Goal: Task Accomplishment & Management: Manage account settings

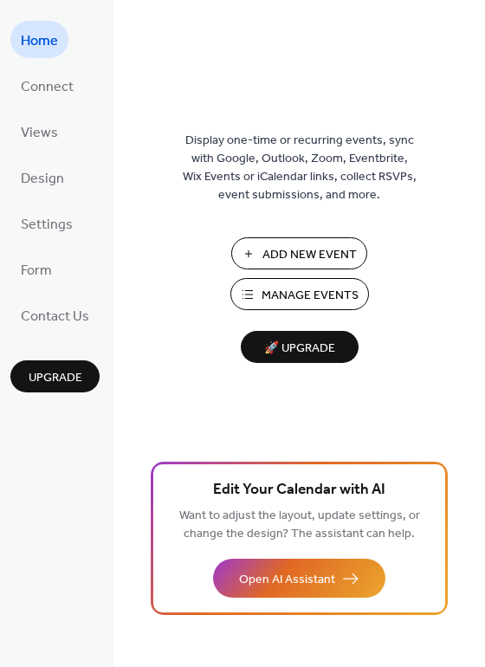
click at [334, 296] on span "Manage Events" at bounding box center [310, 296] width 97 height 18
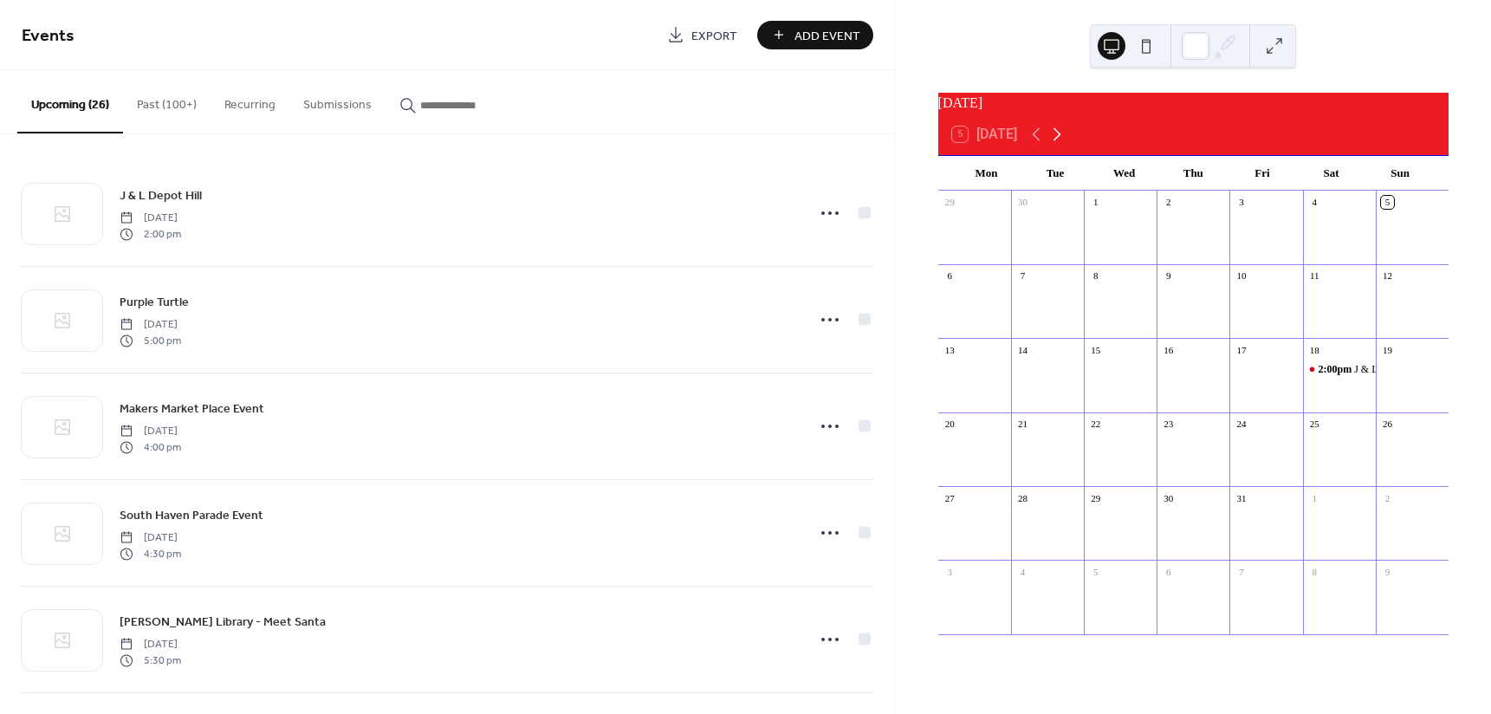
click at [1063, 144] on icon at bounding box center [1057, 134] width 21 height 21
click at [1061, 141] on icon at bounding box center [1058, 134] width 8 height 13
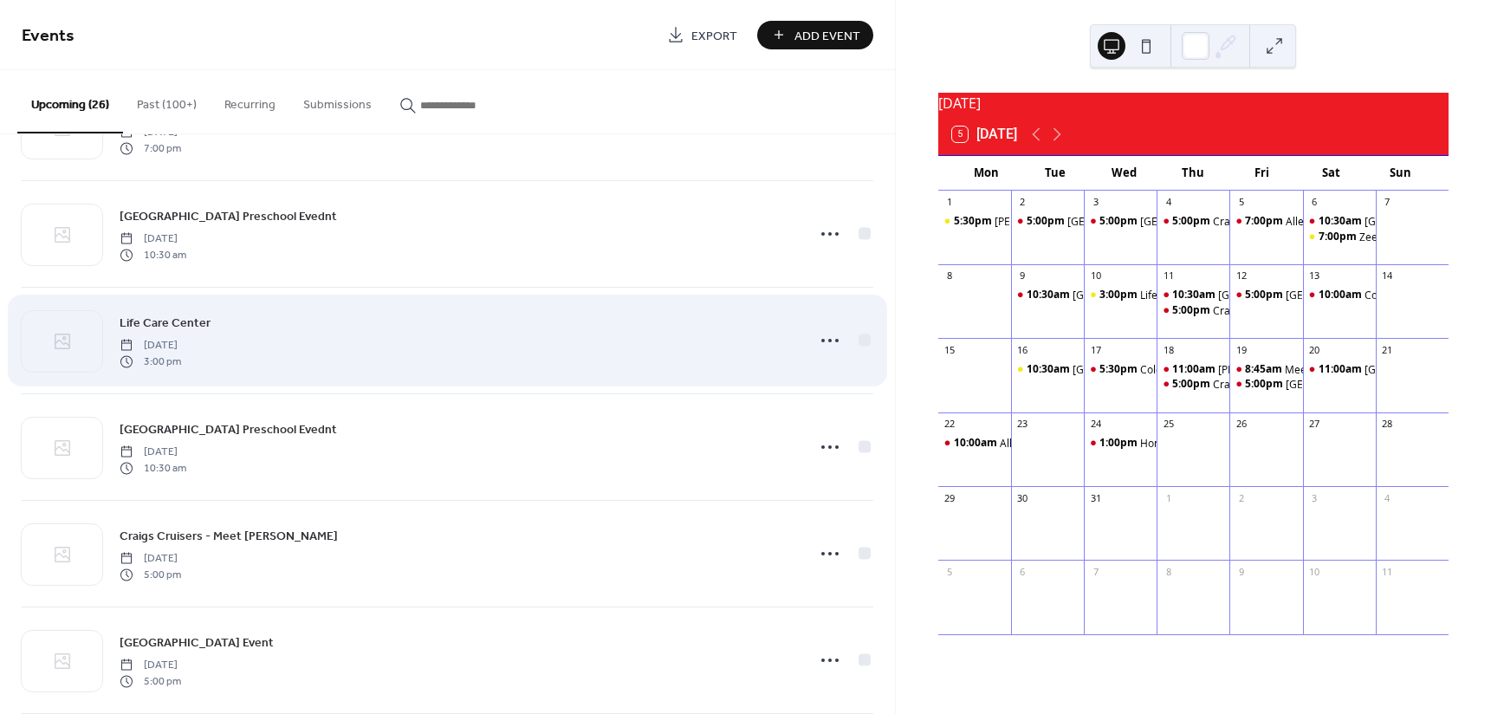
scroll to position [1213, 0]
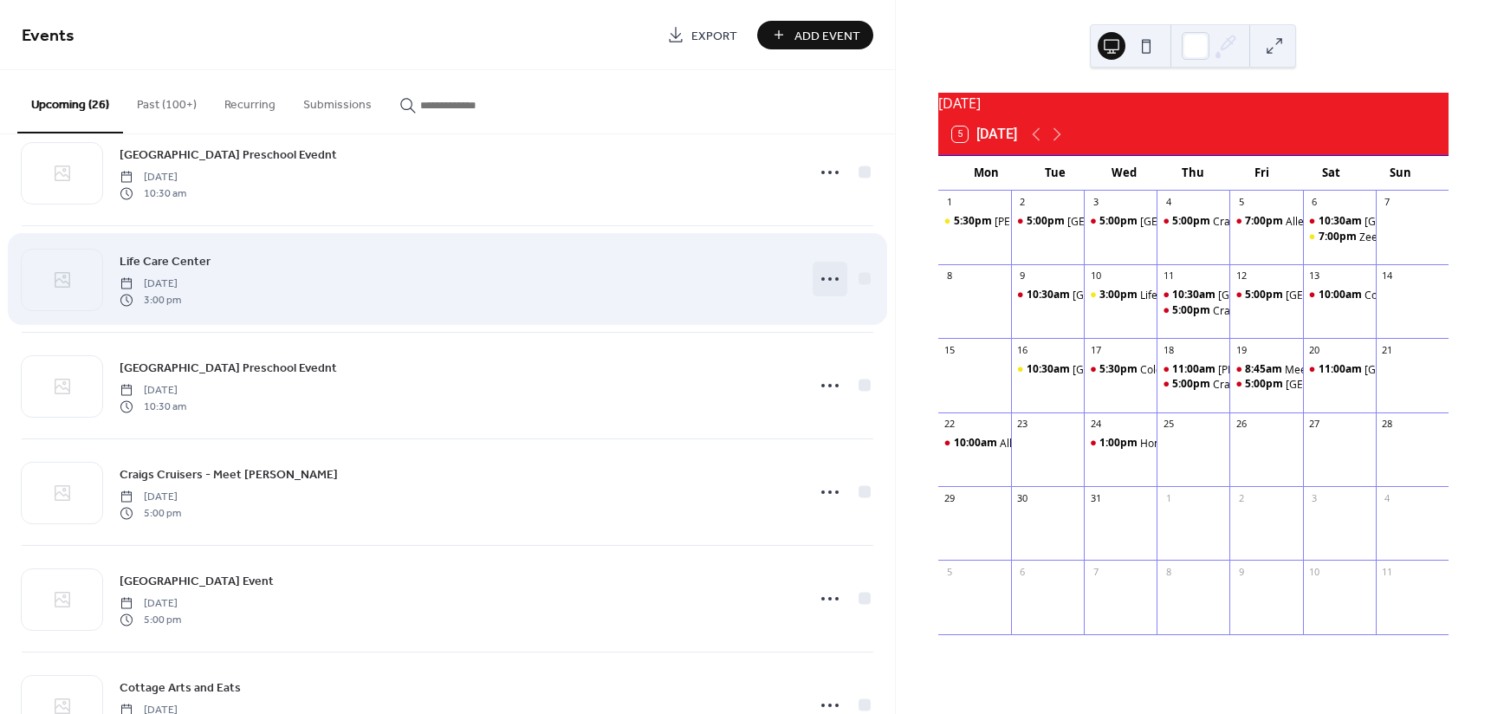
click at [828, 278] on circle at bounding box center [829, 278] width 3 height 3
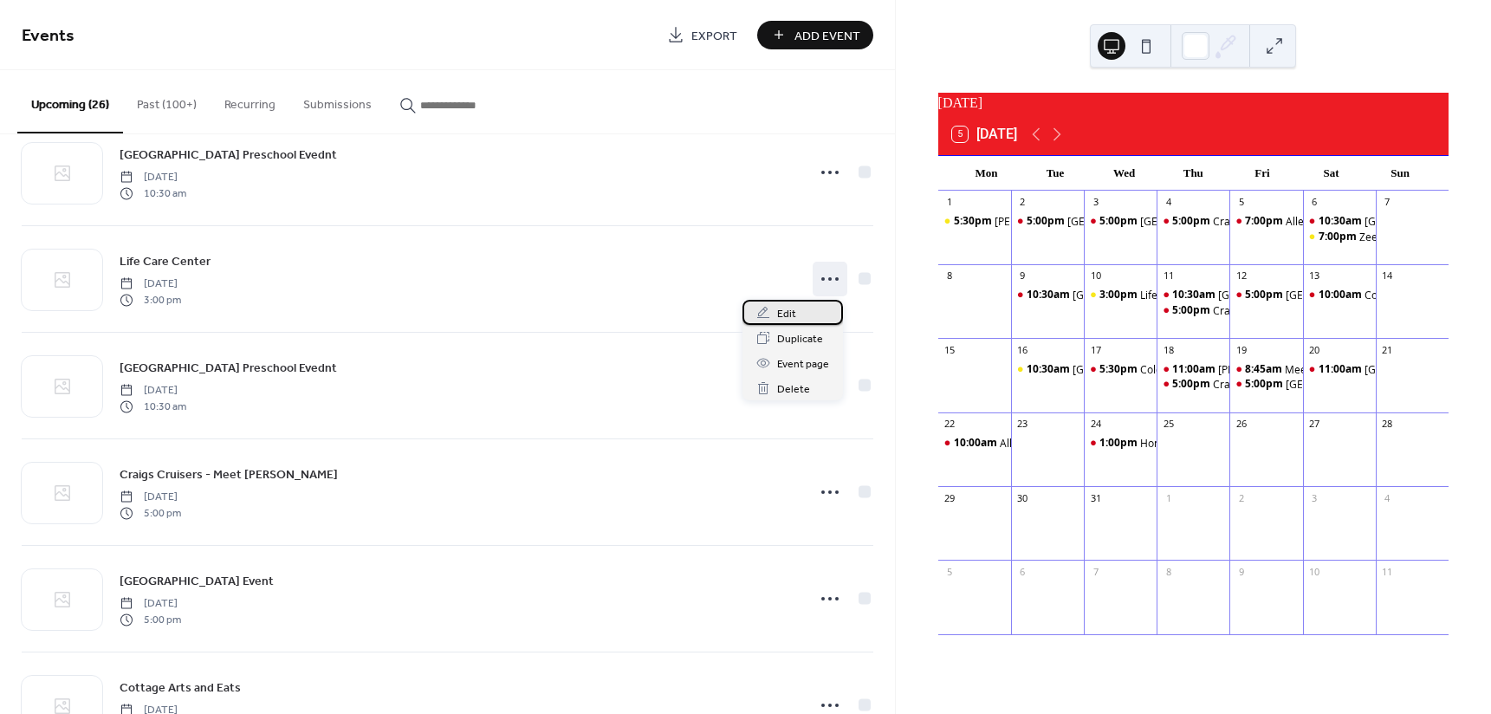
click at [804, 308] on div "Edit" at bounding box center [793, 312] width 101 height 25
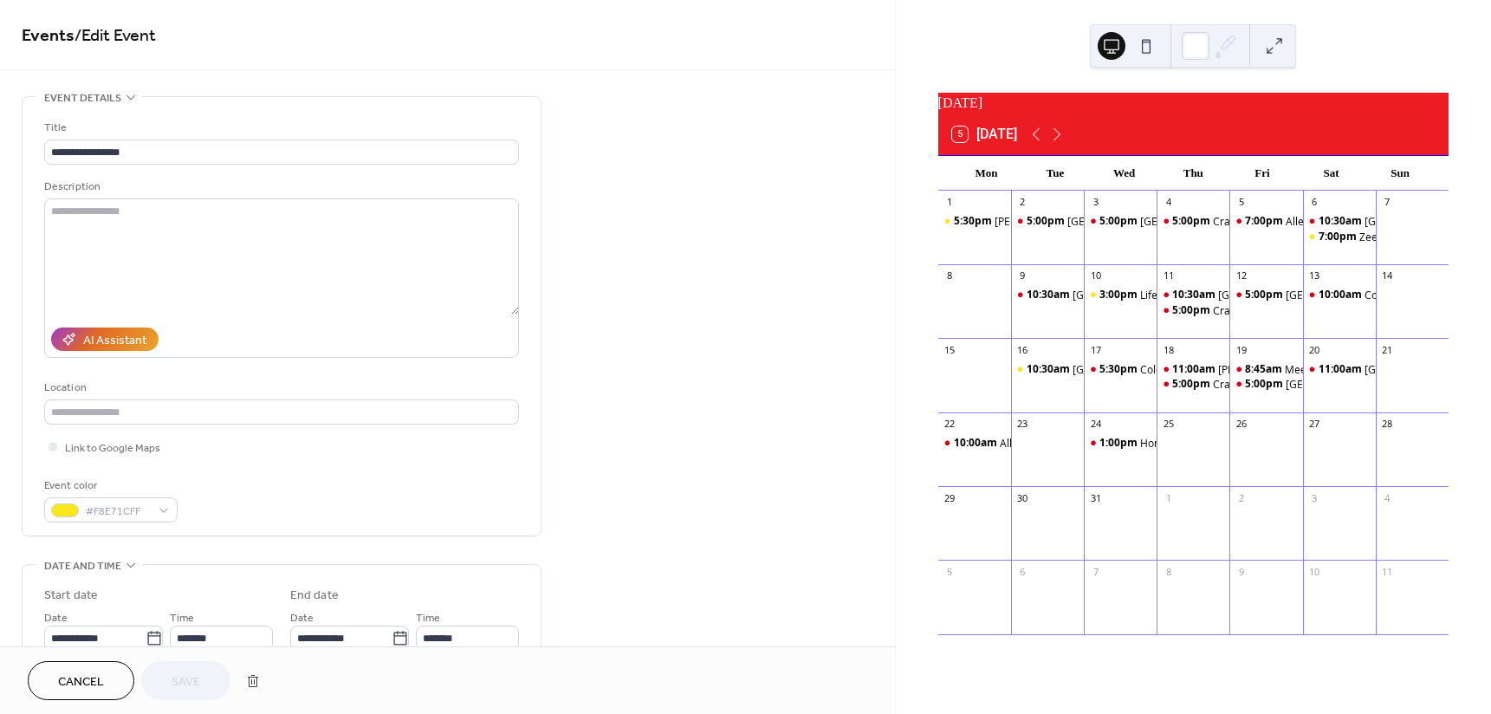
click at [70, 682] on span "Cancel" at bounding box center [81, 682] width 46 height 18
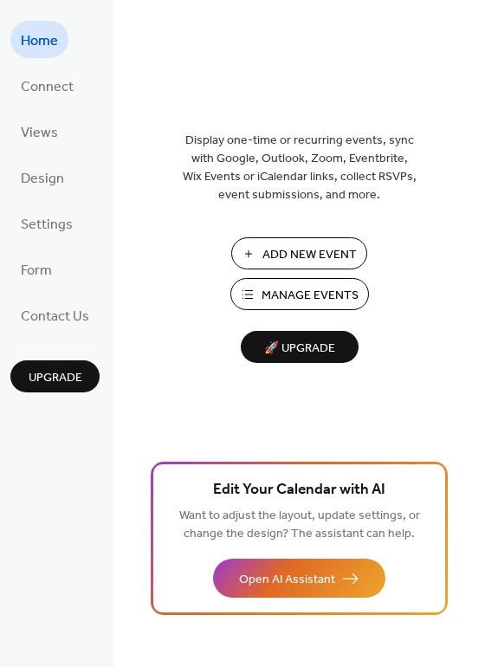
click at [312, 287] on span "Manage Events" at bounding box center [310, 296] width 97 height 18
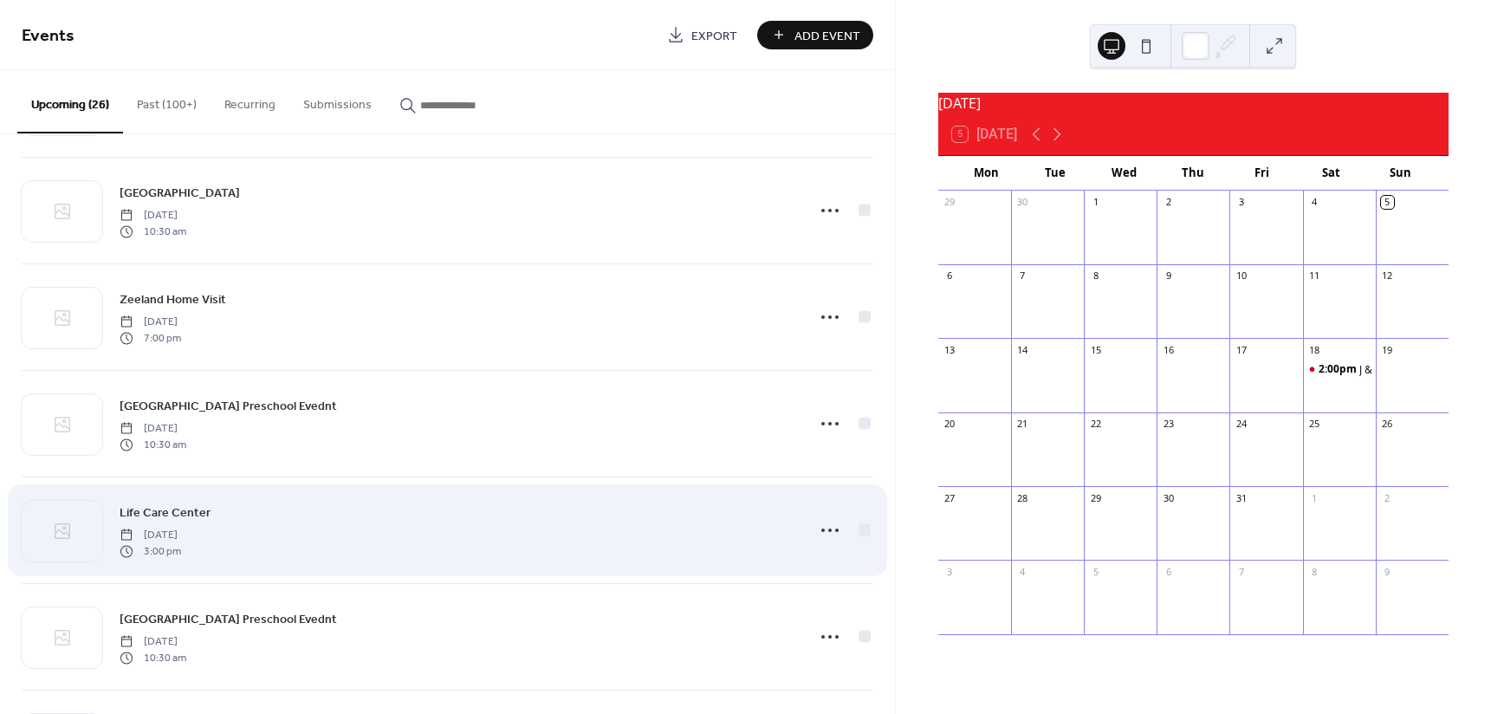
scroll to position [1213, 0]
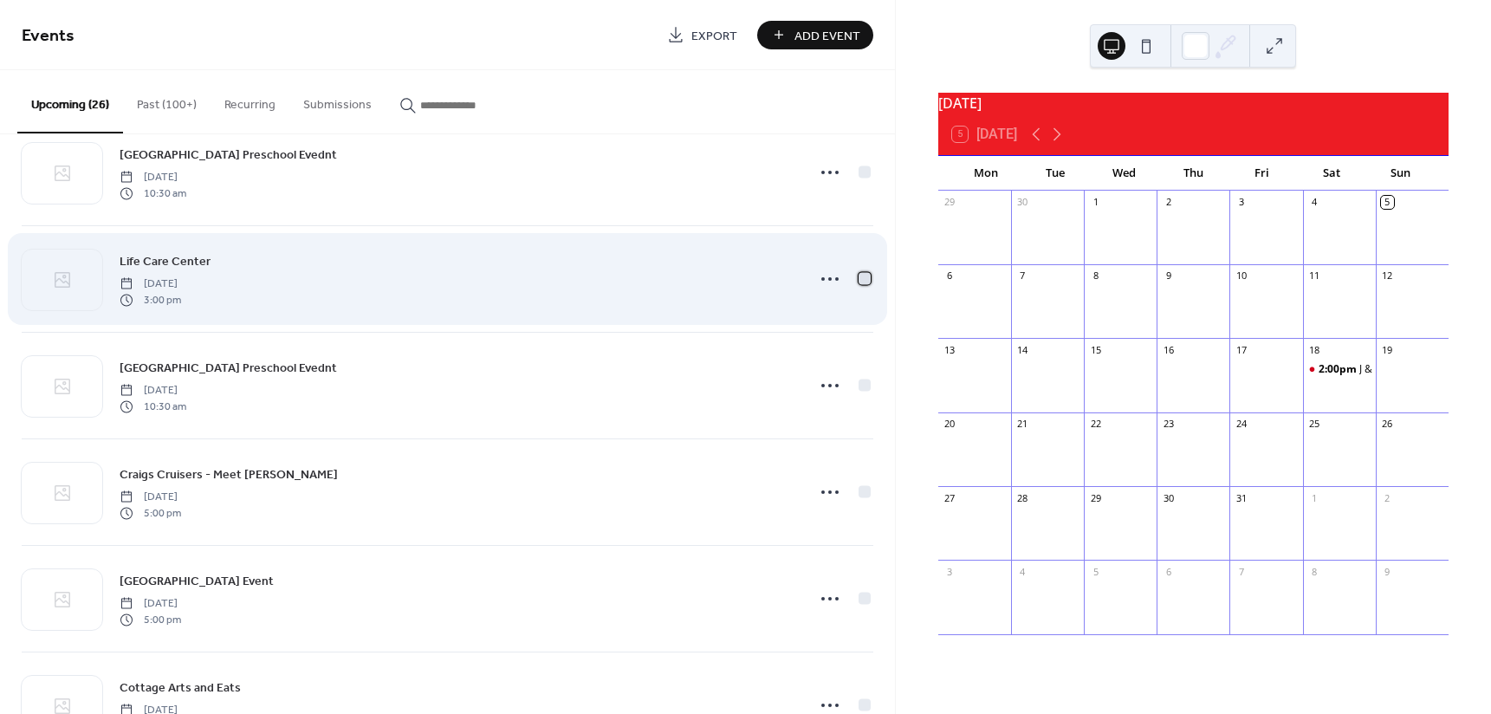
click at [860, 279] on div at bounding box center [865, 278] width 12 height 12
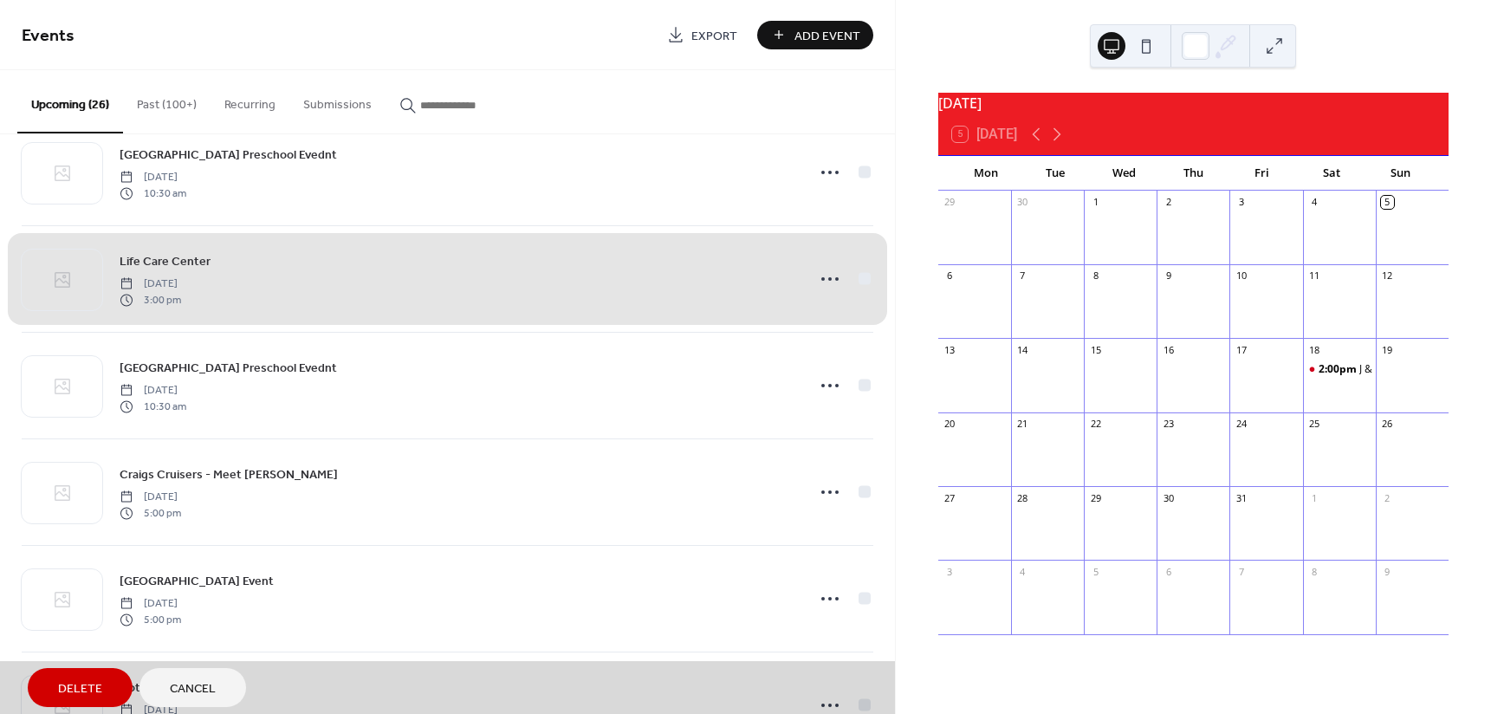
click at [859, 278] on div "Life Care Center Wednesday, December 10, 2025 3:00 pm" at bounding box center [448, 278] width 852 height 107
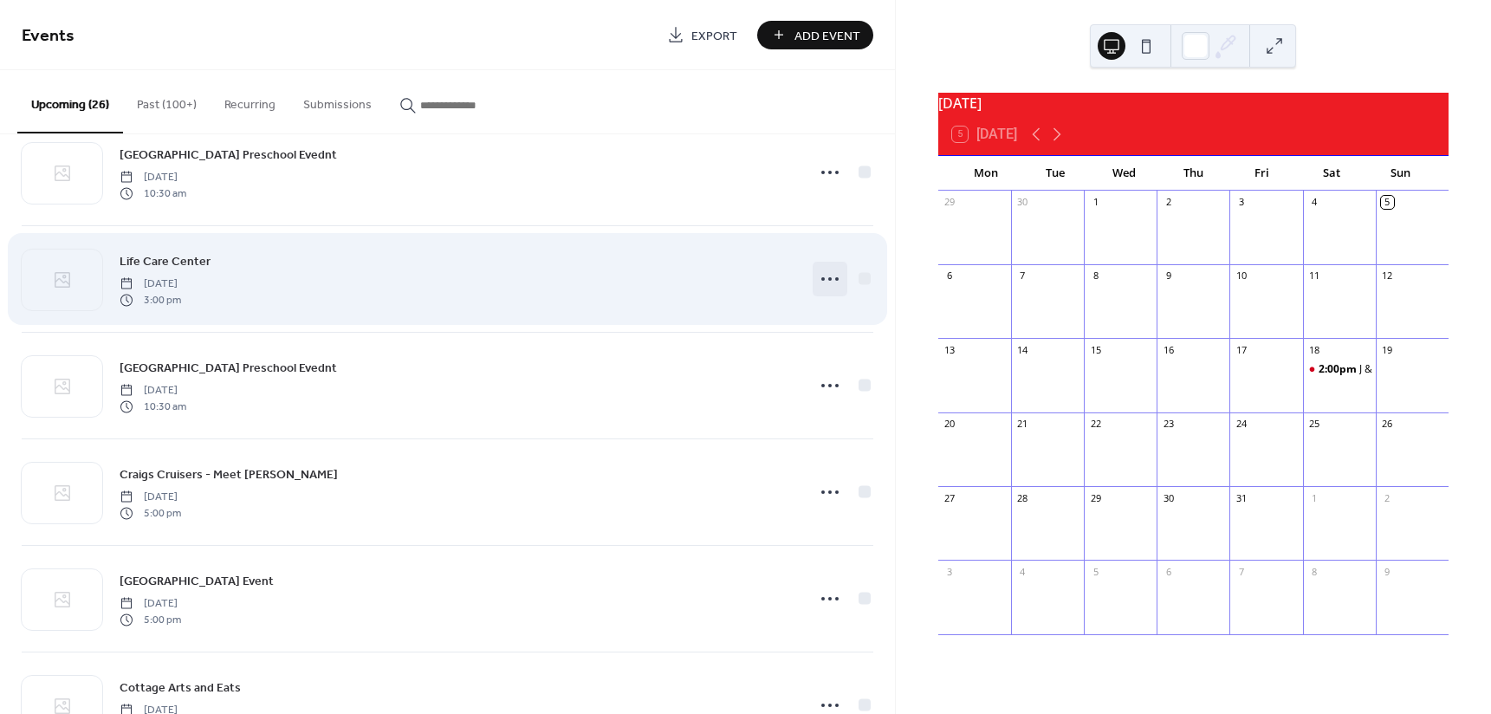
click at [822, 281] on icon at bounding box center [830, 279] width 28 height 28
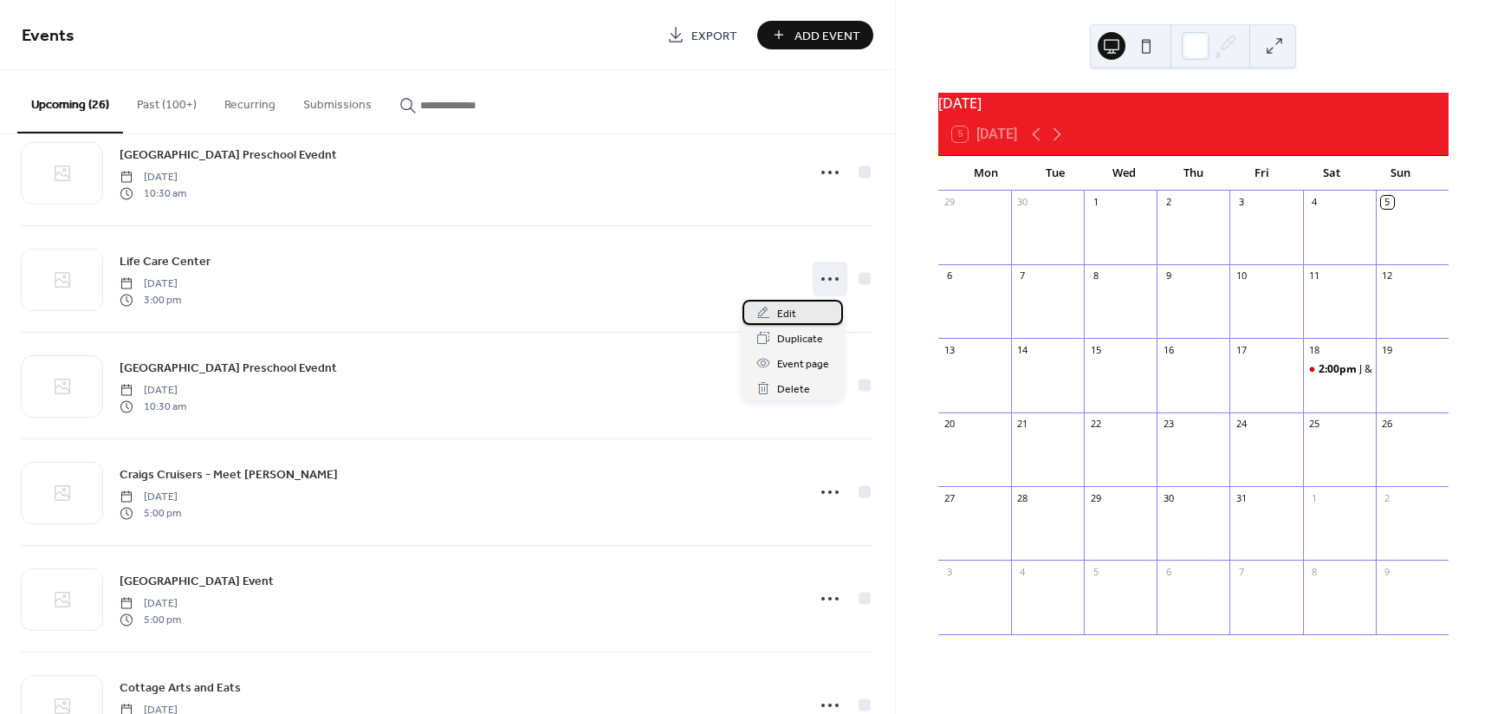
click at [798, 317] on div "Edit" at bounding box center [793, 312] width 101 height 25
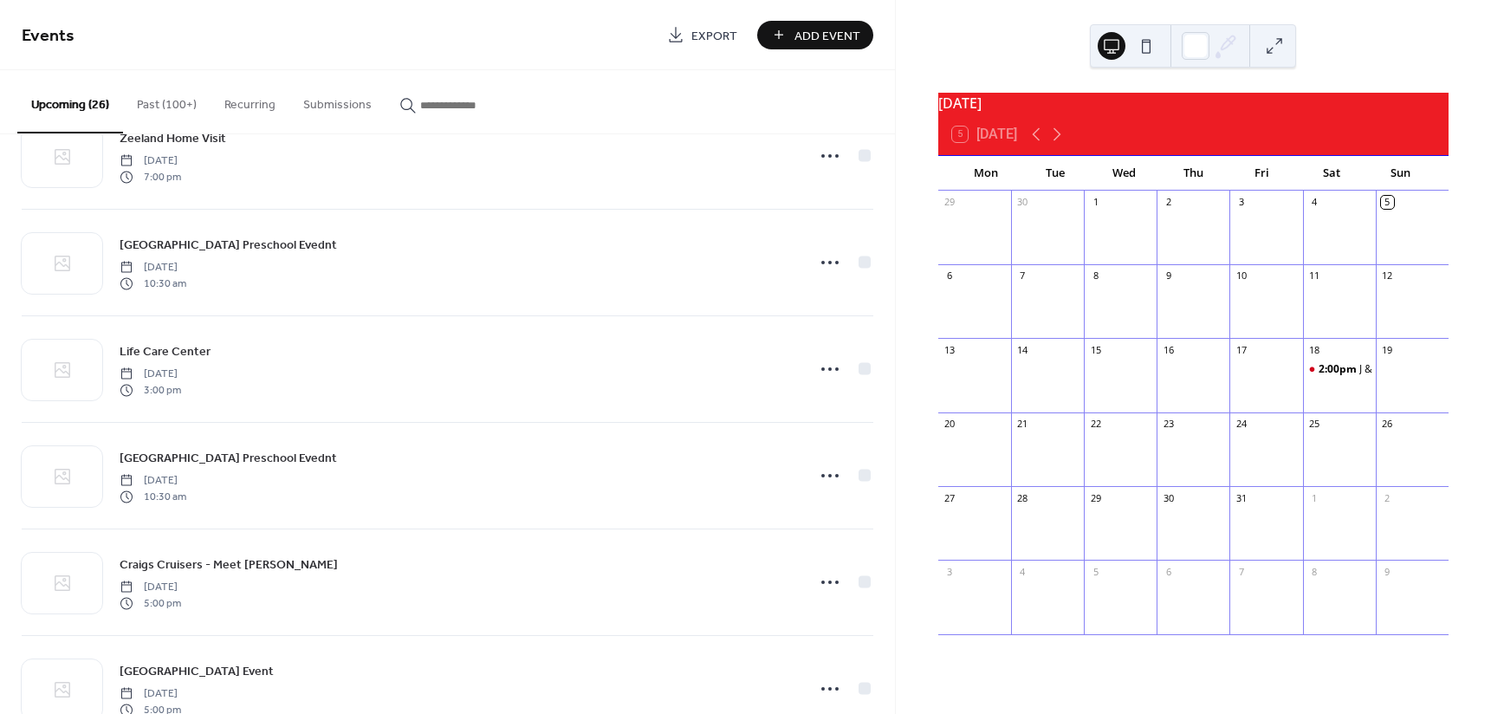
scroll to position [1127, 0]
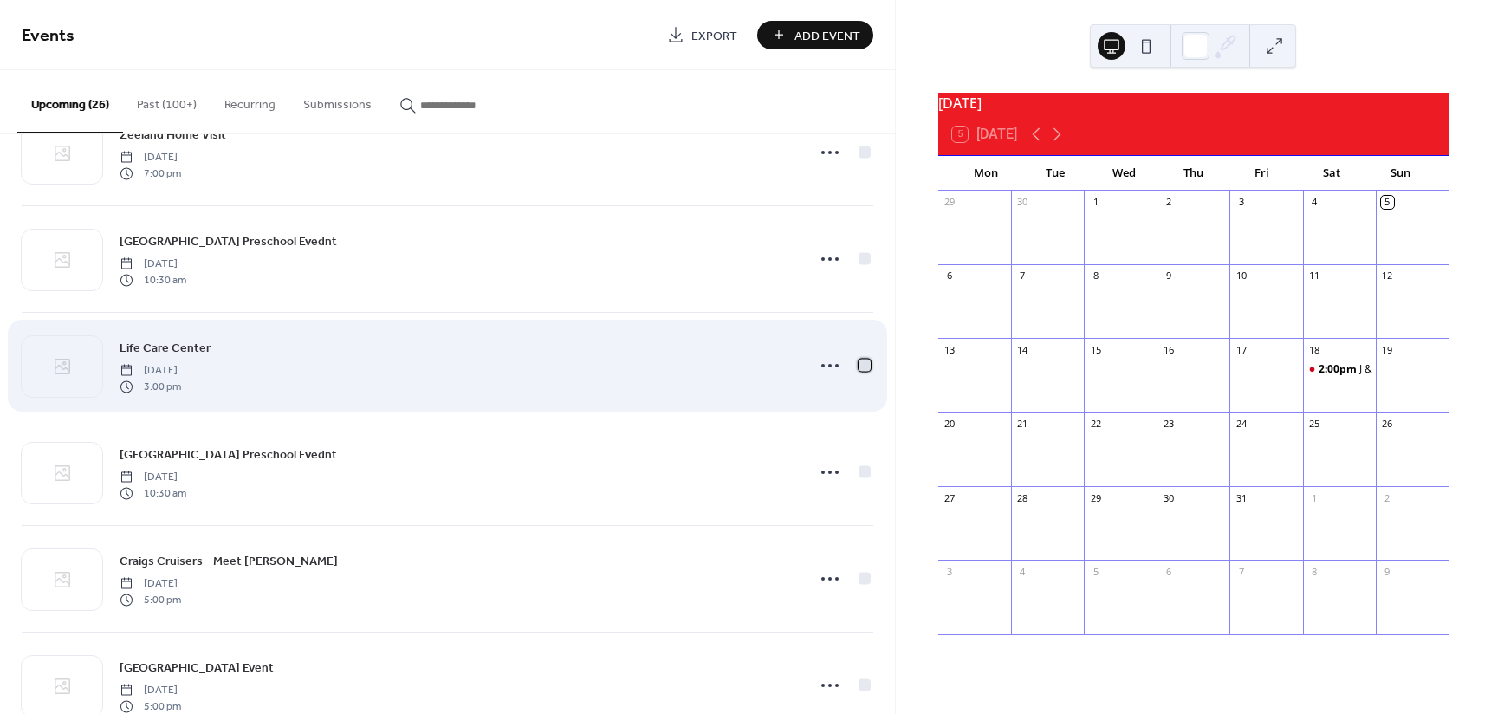
click at [859, 368] on div at bounding box center [865, 365] width 12 height 12
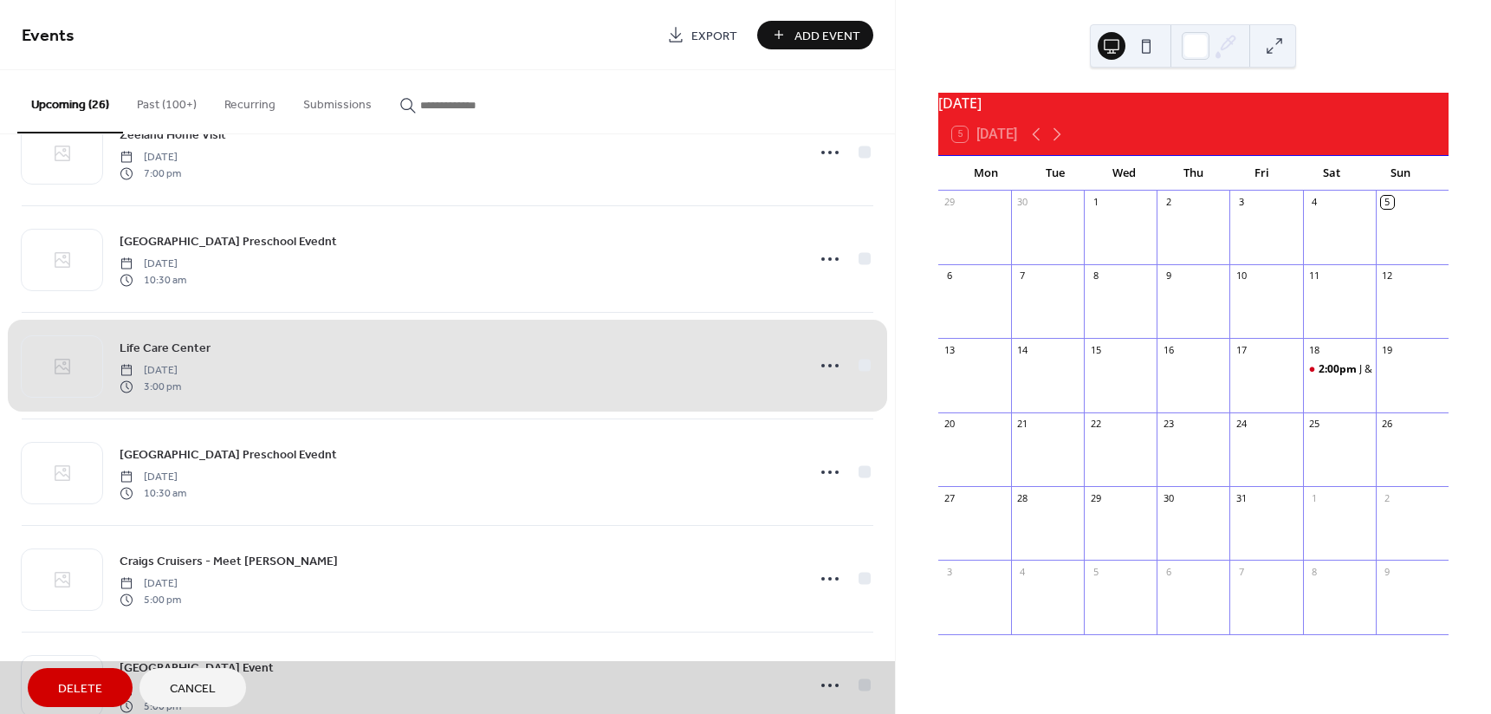
click at [91, 685] on span "Delete" at bounding box center [80, 689] width 44 height 18
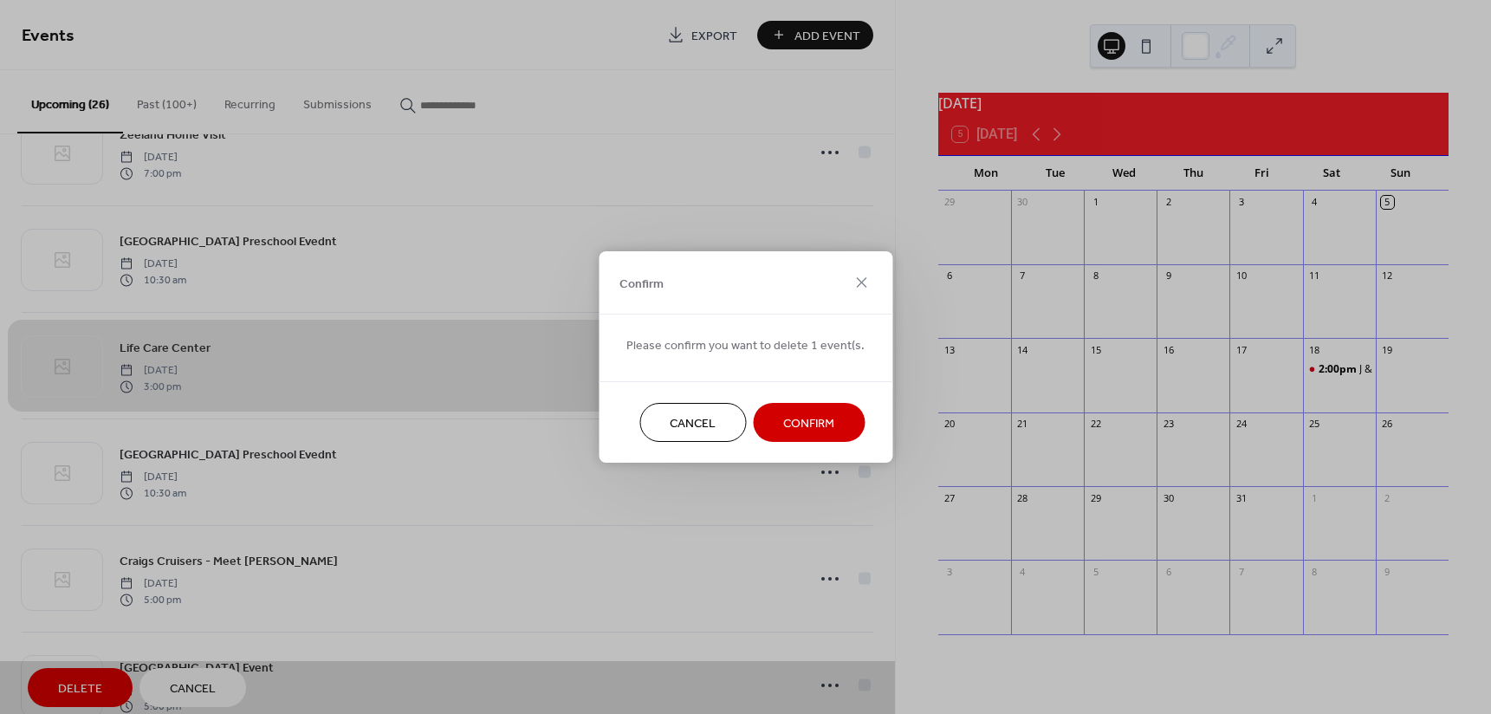
click at [831, 429] on button "Confirm" at bounding box center [809, 422] width 112 height 39
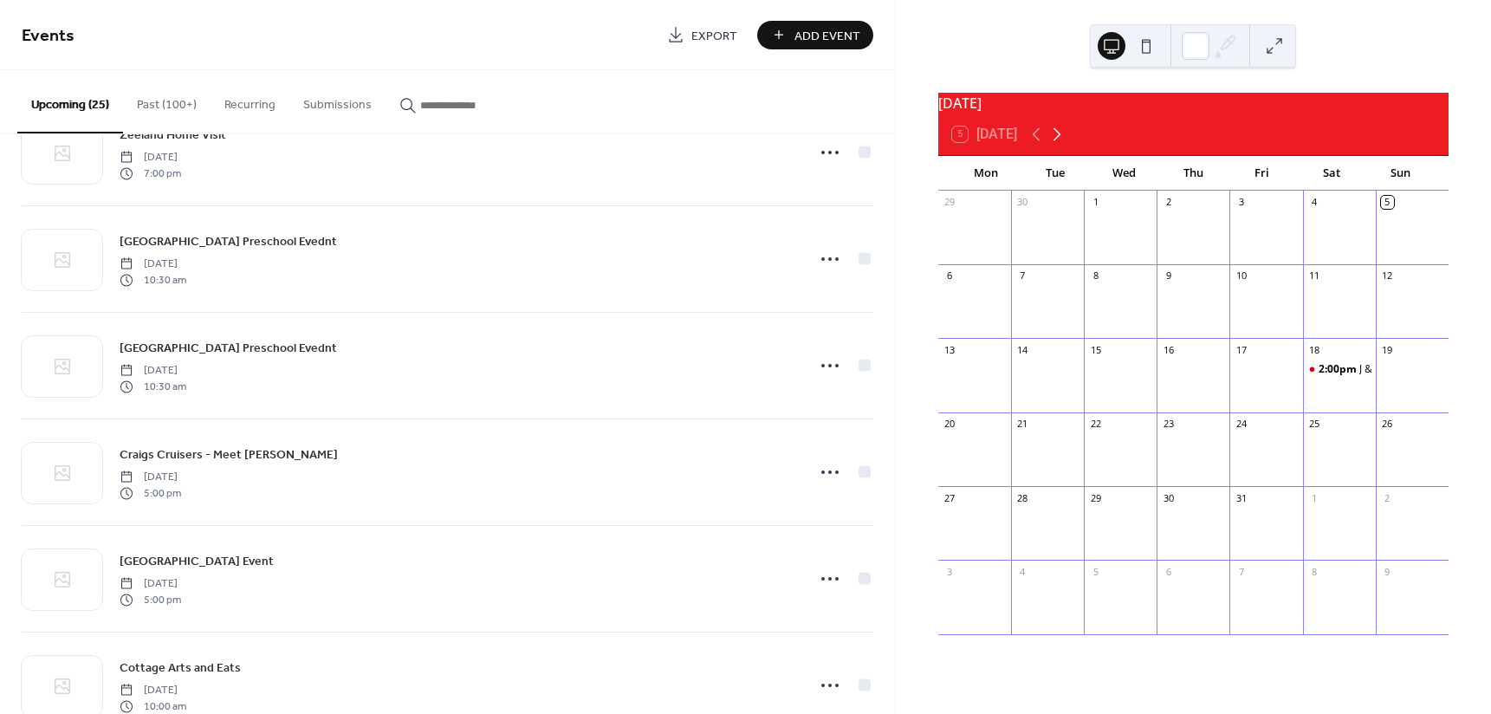
click at [1060, 144] on icon at bounding box center [1057, 134] width 21 height 21
click at [1060, 145] on icon at bounding box center [1057, 134] width 21 height 21
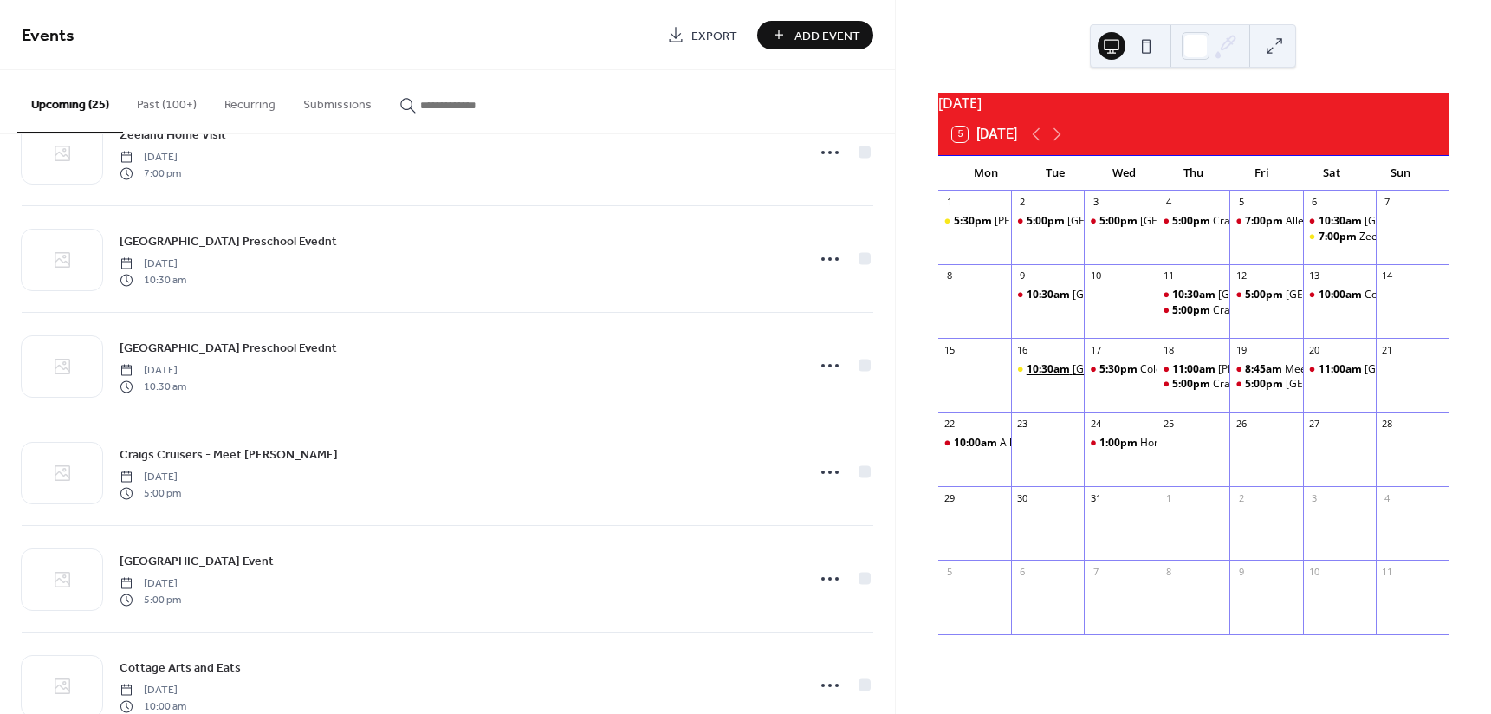
click at [1069, 374] on span "10:30am" at bounding box center [1050, 369] width 46 height 15
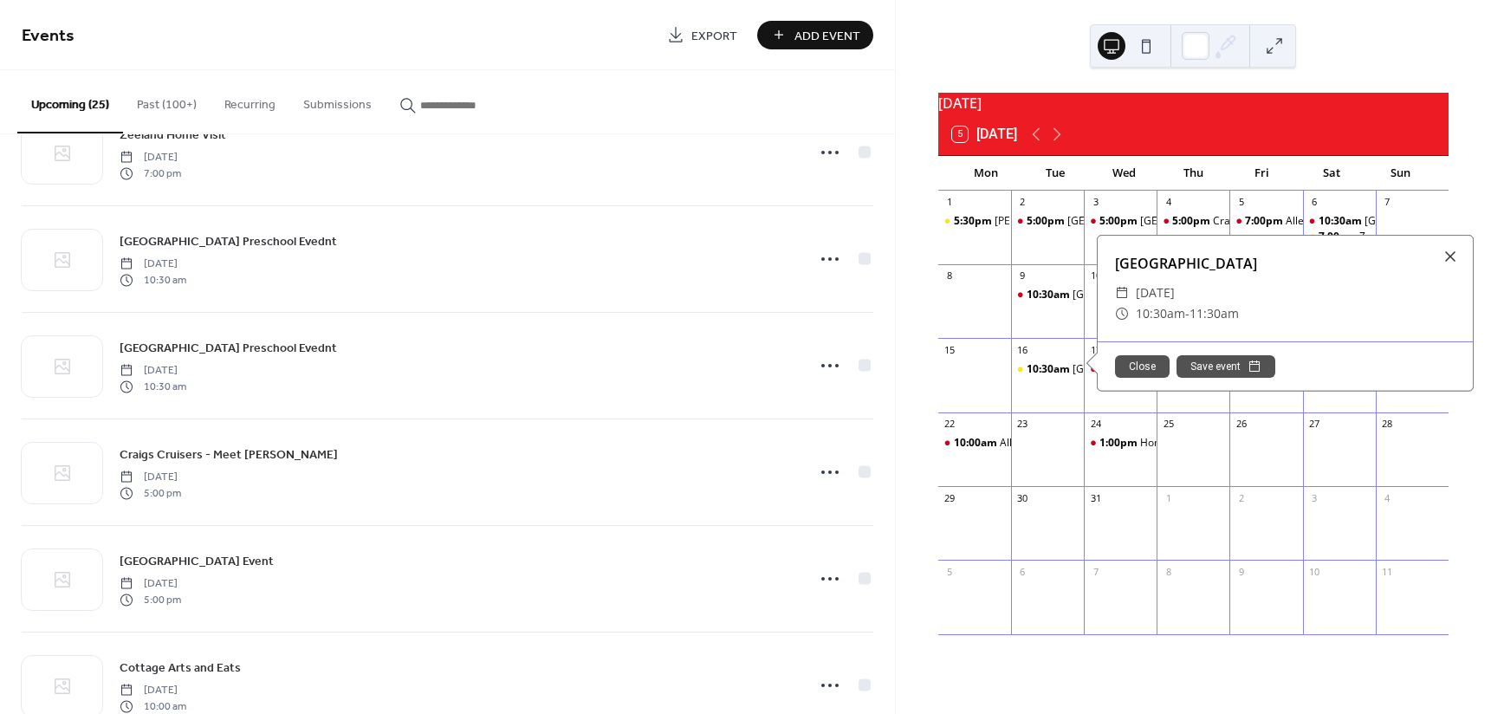
click at [932, 231] on div "December 2025 5 Today Mon Tue Wed Thu Fri Sat Sun 1 5:30pm J.C. Wheeler Library…" at bounding box center [1194, 370] width 540 height 556
